Goal: Check status: Check status

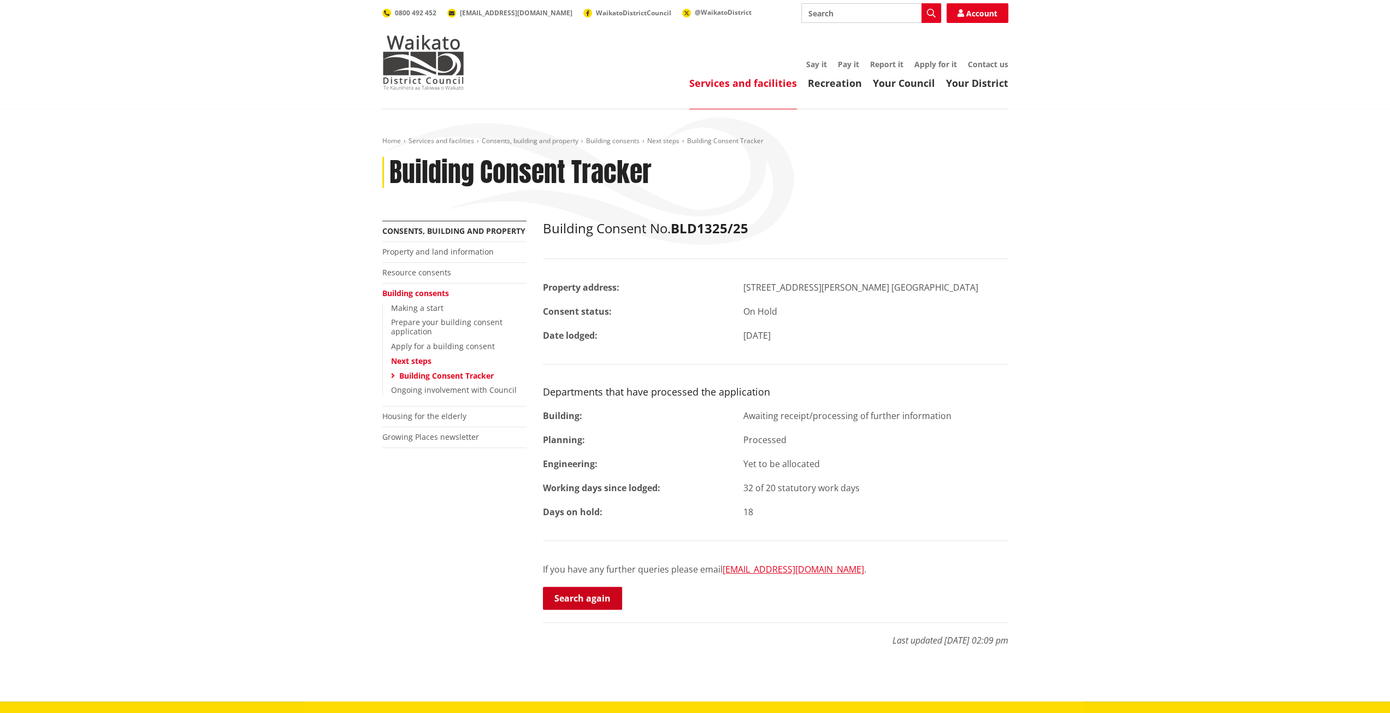
click at [580, 594] on link "Search again" at bounding box center [582, 598] width 79 height 23
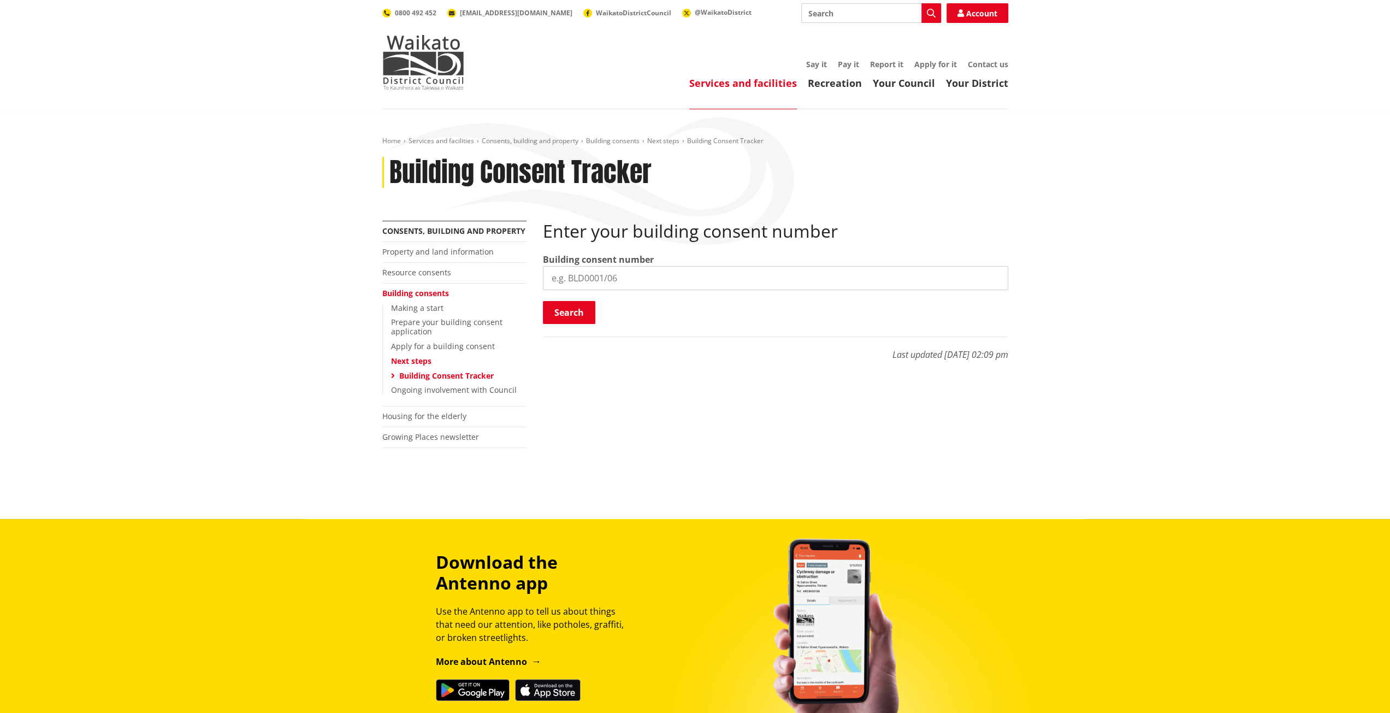
paste input "BLD1325/25"
type input "BLD1325/25"
click at [576, 318] on button "Search" at bounding box center [569, 312] width 52 height 23
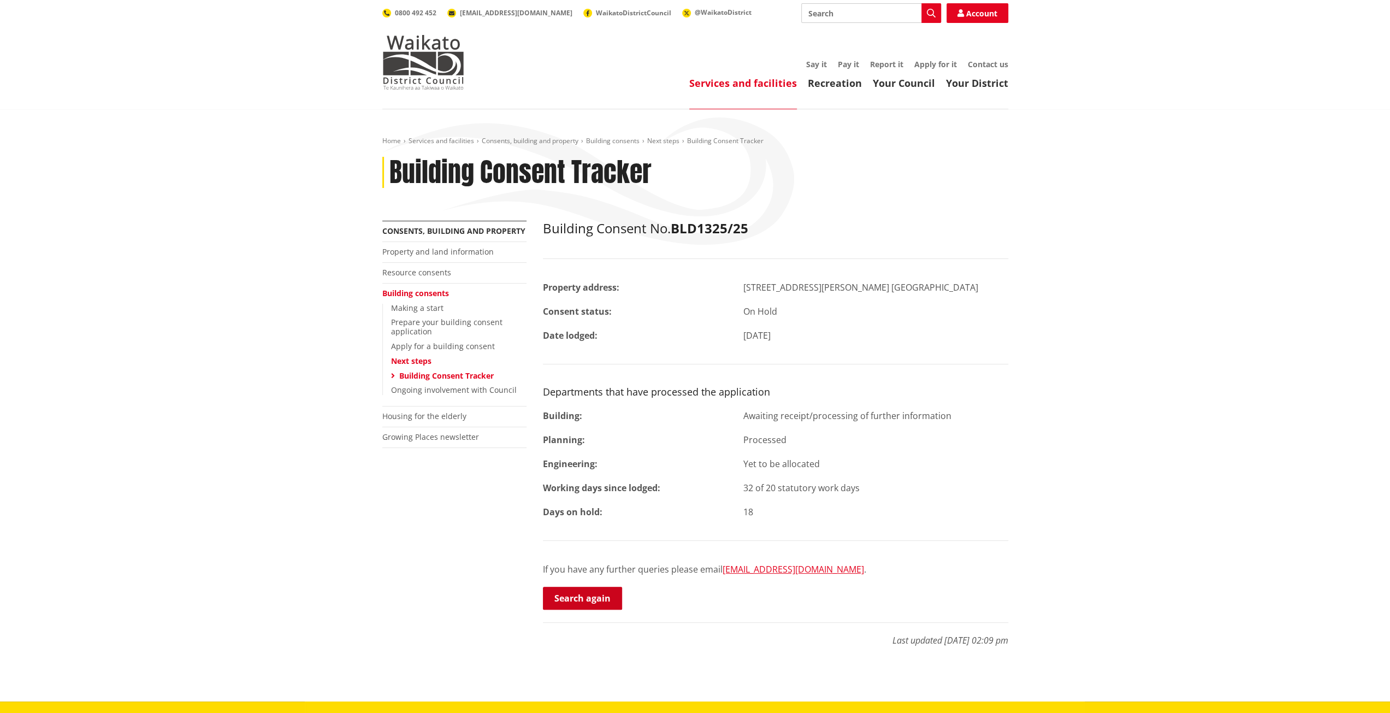
click at [592, 594] on link "Search again" at bounding box center [582, 598] width 79 height 23
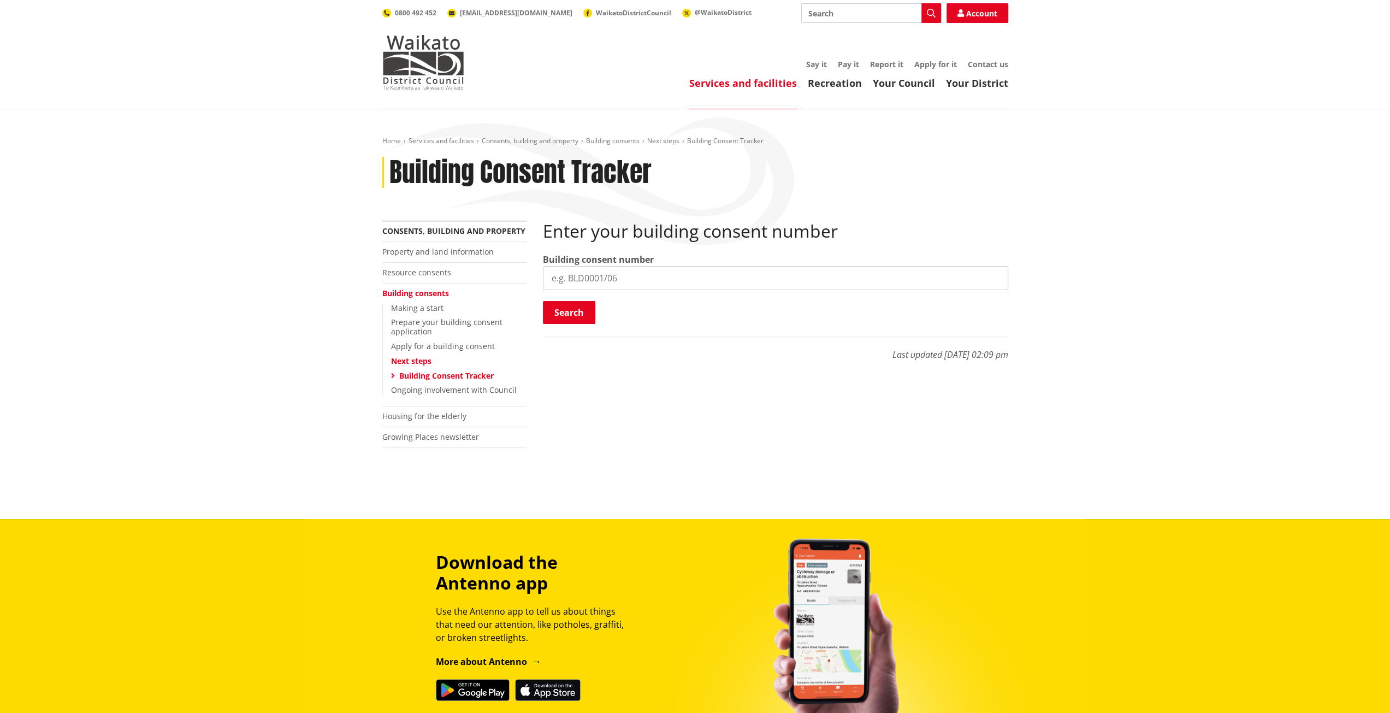
paste input "BLD0177/26"
type input "BLD0177/26"
click at [581, 306] on button "Search" at bounding box center [569, 312] width 52 height 23
click at [613, 271] on input "search" at bounding box center [775, 278] width 465 height 24
paste input "BLD1325/25"
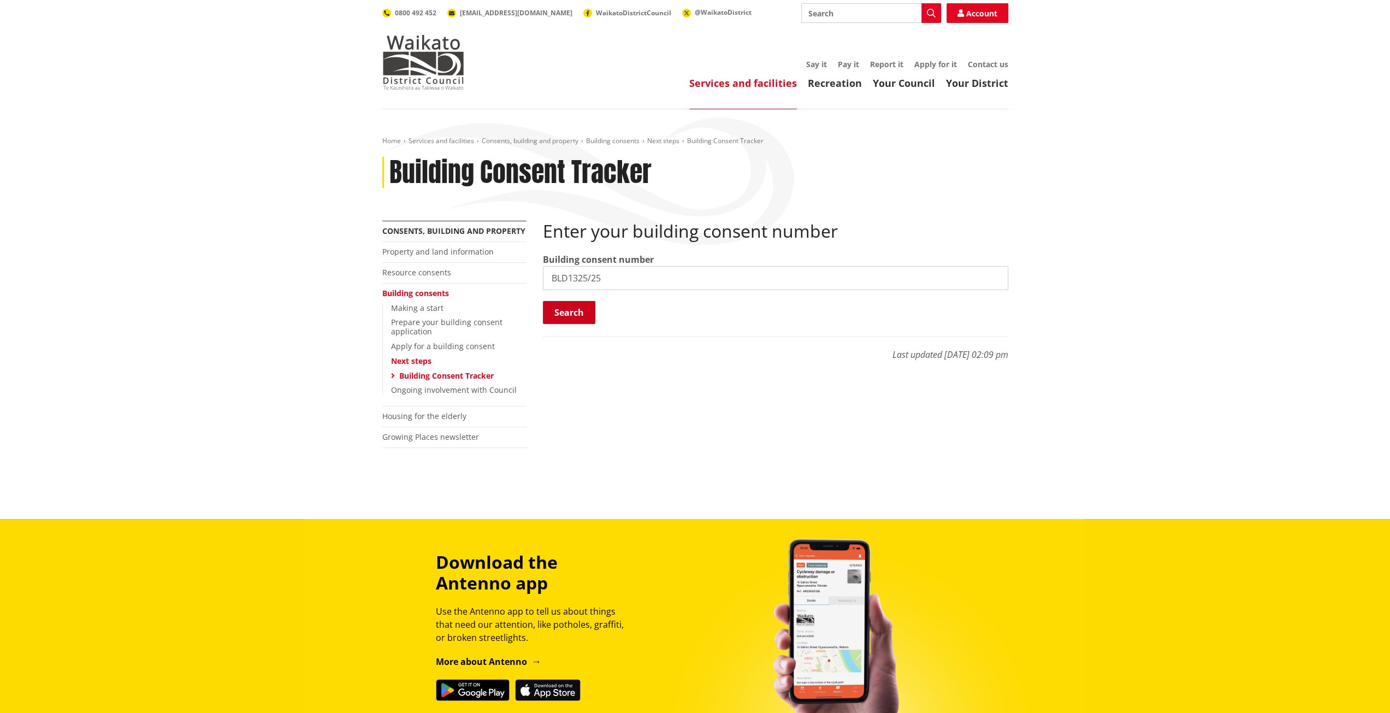
type input "BLD1325/25"
click at [577, 310] on button "Search" at bounding box center [569, 312] width 52 height 23
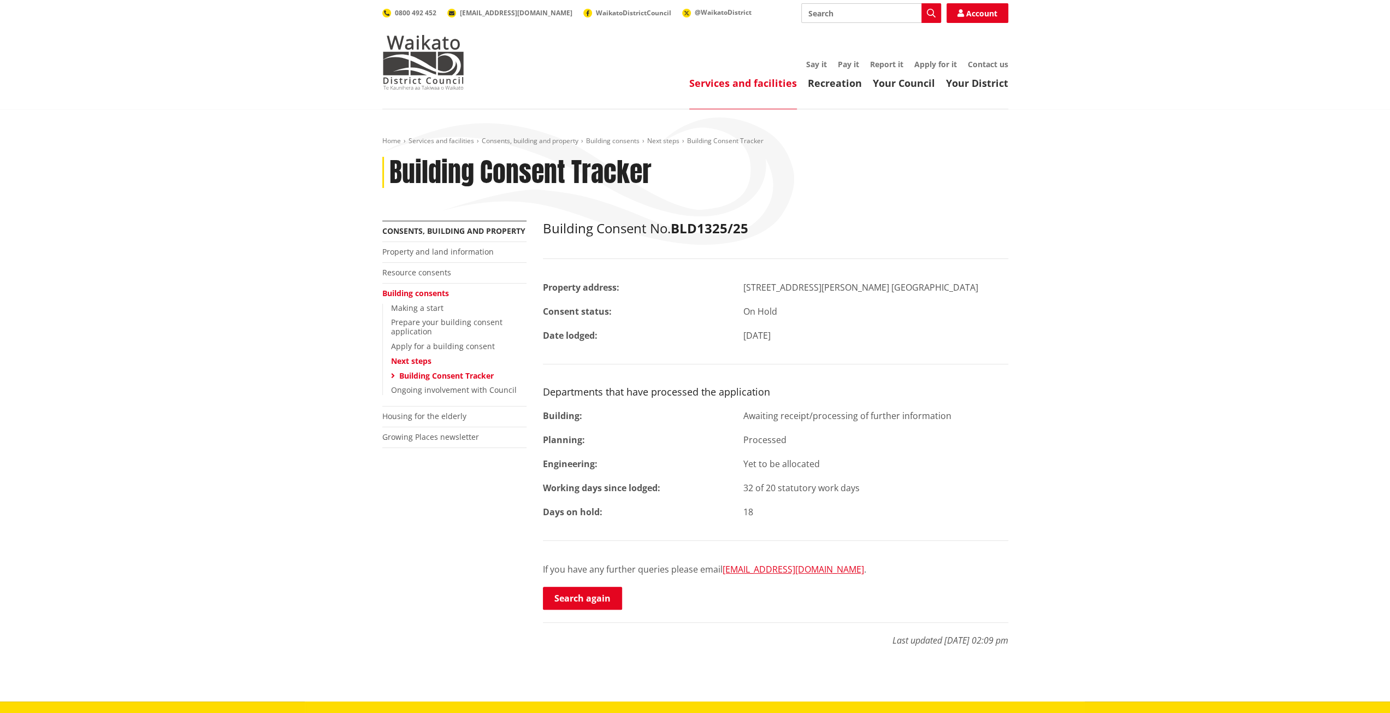
drag, startPoint x: 592, startPoint y: 598, endPoint x: 591, endPoint y: 585, distance: 12.6
click at [592, 598] on link "Search again" at bounding box center [582, 598] width 79 height 23
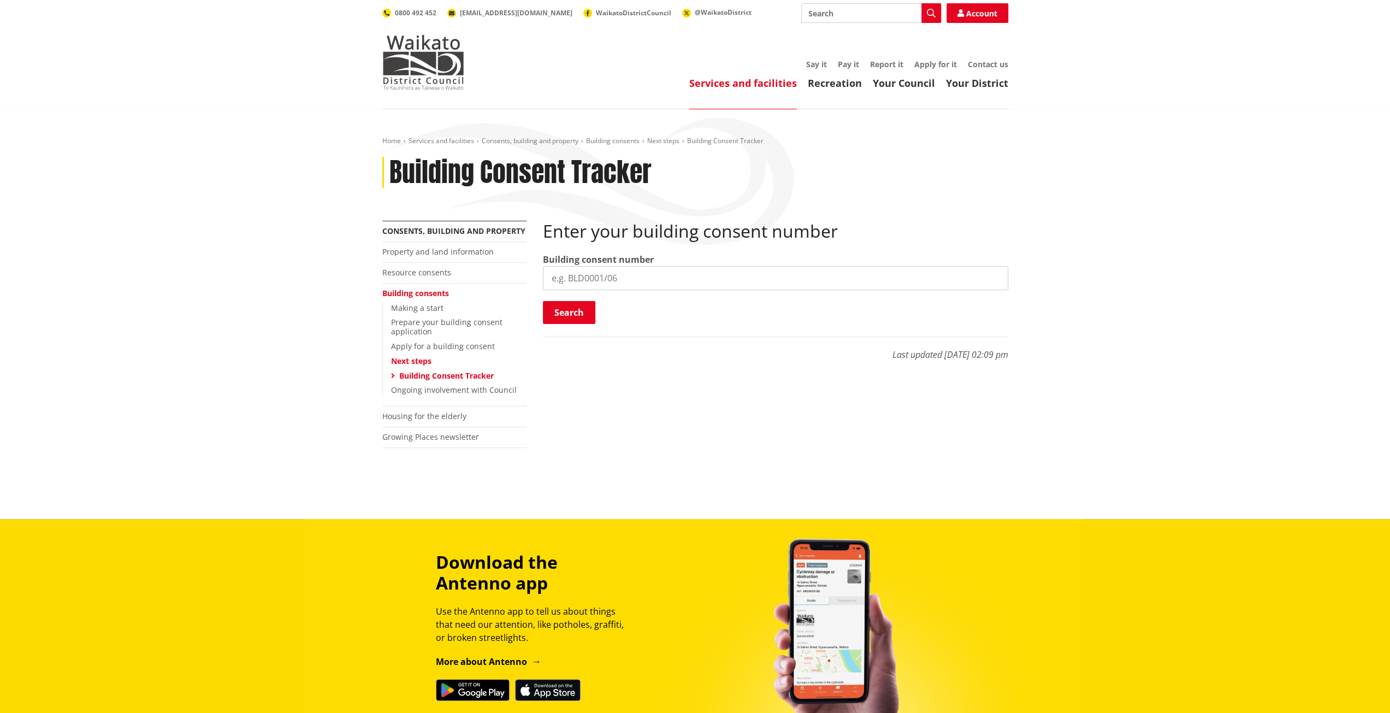
paste input "BLD0177/26"
type input "BLD0177/26"
click at [591, 314] on button "Search" at bounding box center [569, 312] width 52 height 23
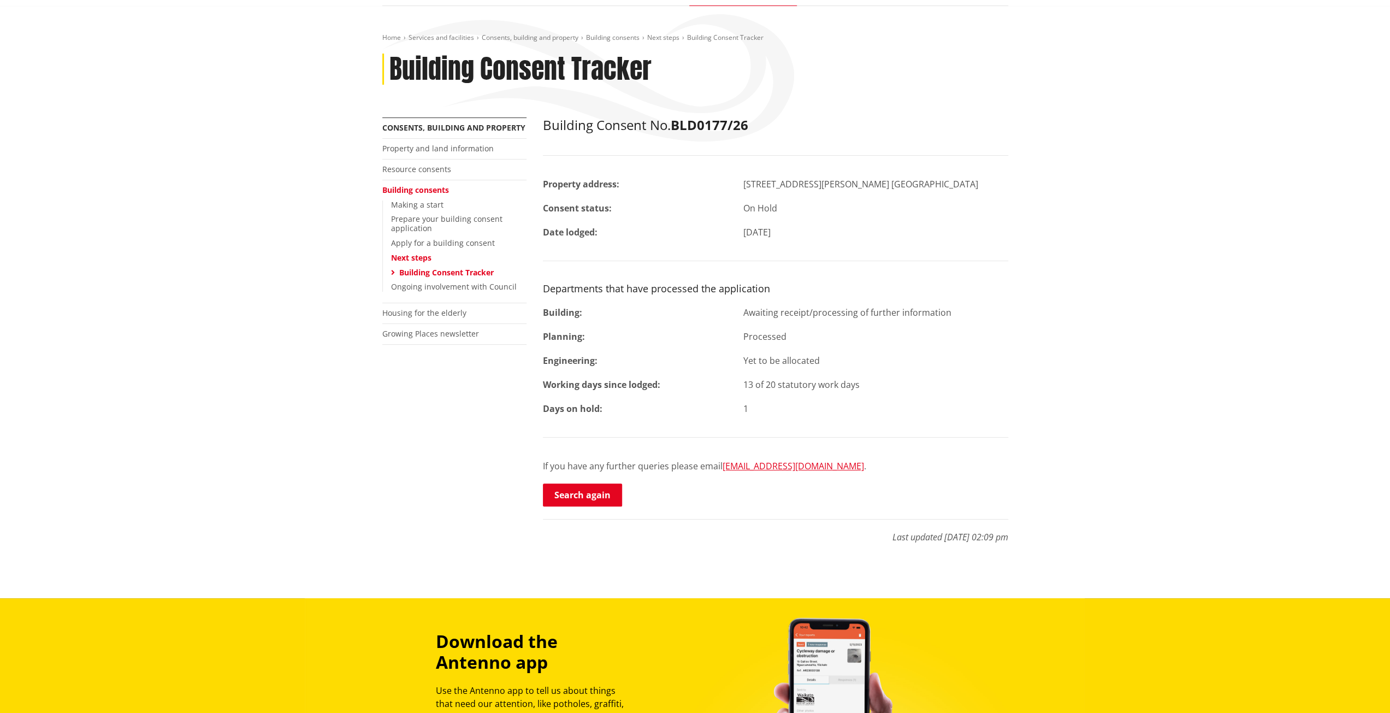
scroll to position [109, 0]
